Goal: Information Seeking & Learning: Learn about a topic

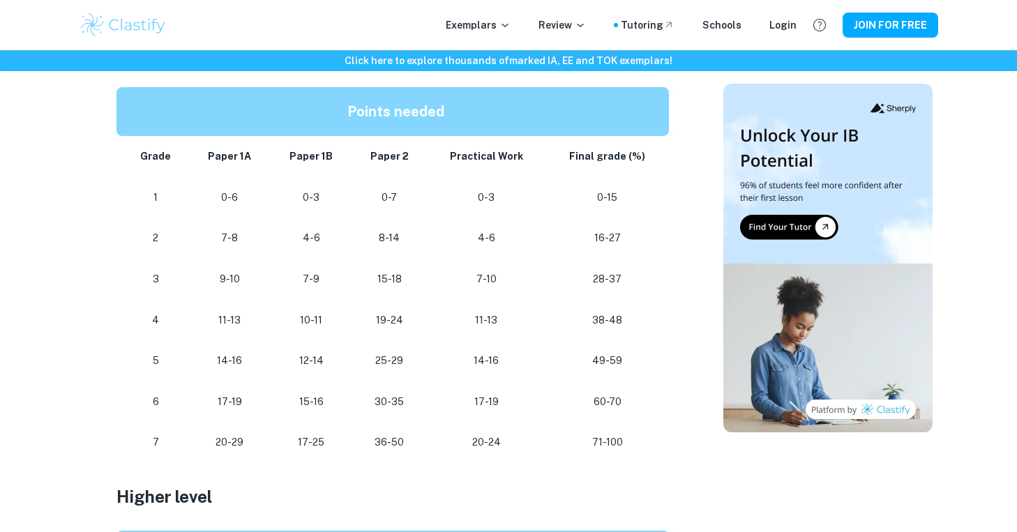
scroll to position [778, 0]
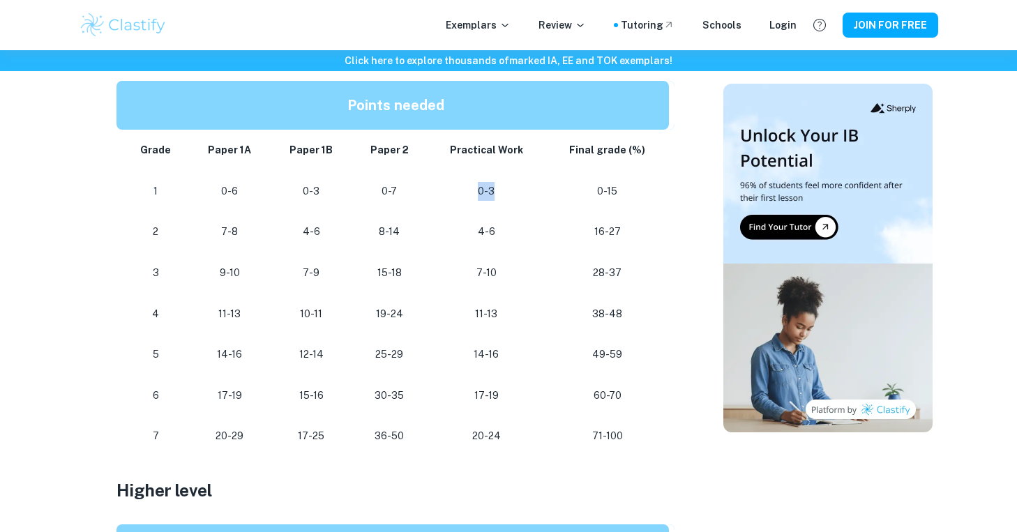
drag, startPoint x: 501, startPoint y: 196, endPoint x: 473, endPoint y: 195, distance: 27.9
click at [473, 195] on p "0-3" at bounding box center [486, 191] width 96 height 19
drag, startPoint x: 482, startPoint y: 229, endPoint x: 512, endPoint y: 229, distance: 30.0
click at [512, 229] on p "4-6" at bounding box center [486, 231] width 96 height 19
drag, startPoint x: 507, startPoint y: 269, endPoint x: 465, endPoint y: 270, distance: 41.8
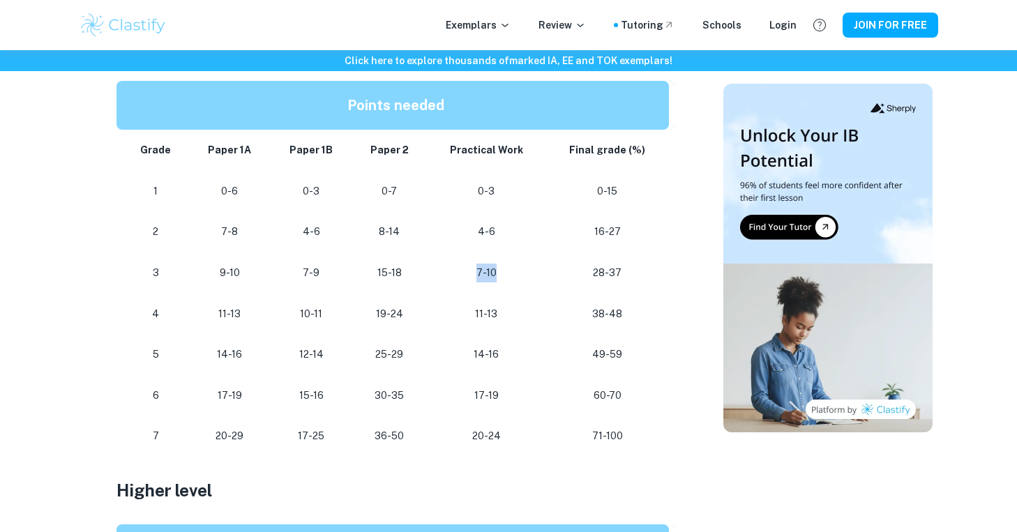
click at [466, 270] on p "7-10" at bounding box center [486, 273] width 96 height 19
drag, startPoint x: 502, startPoint y: 348, endPoint x: 478, endPoint y: 349, distance: 24.4
click at [478, 349] on p "14-16" at bounding box center [486, 354] width 96 height 19
